Goal: Information Seeking & Learning: Learn about a topic

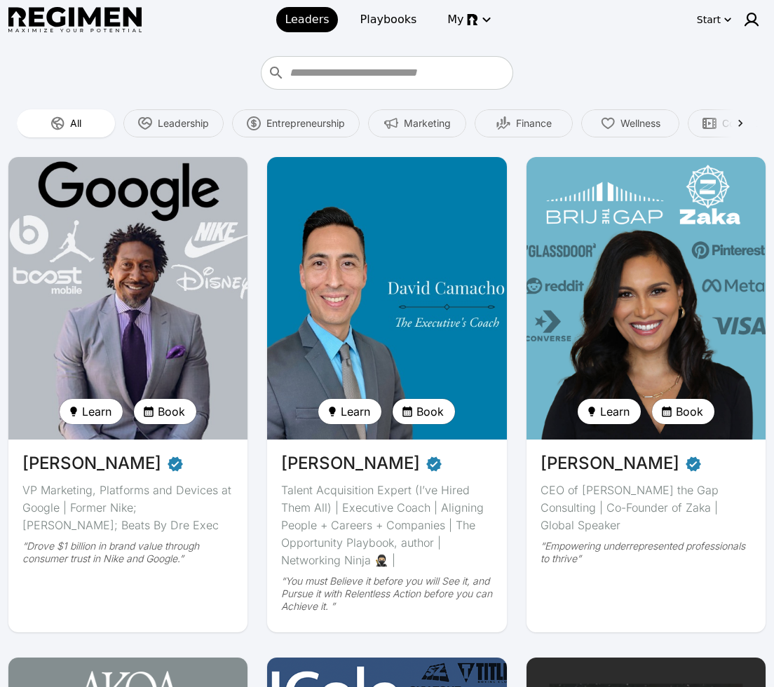
click at [138, 297] on img at bounding box center [128, 298] width 247 height 291
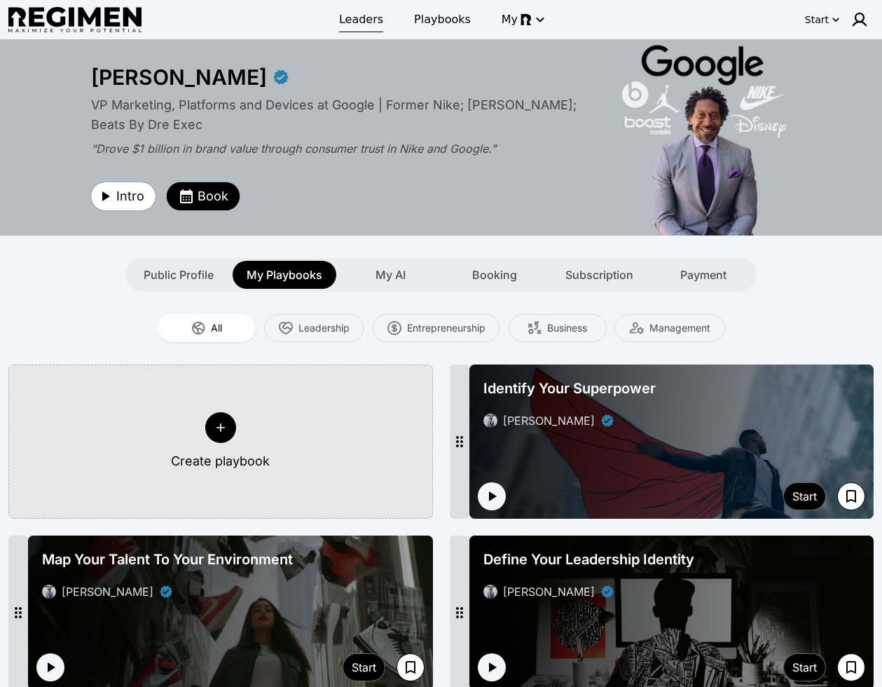
click at [364, 13] on span "Leaders" at bounding box center [361, 19] width 44 height 17
